Goal: Go to known website: Access a specific website the user already knows

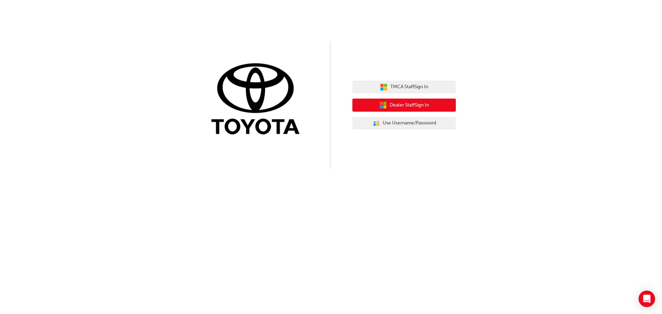
click at [410, 108] on span "Dealer Staff Sign In" at bounding box center [408, 105] width 39 height 8
